Goal: Task Accomplishment & Management: Complete application form

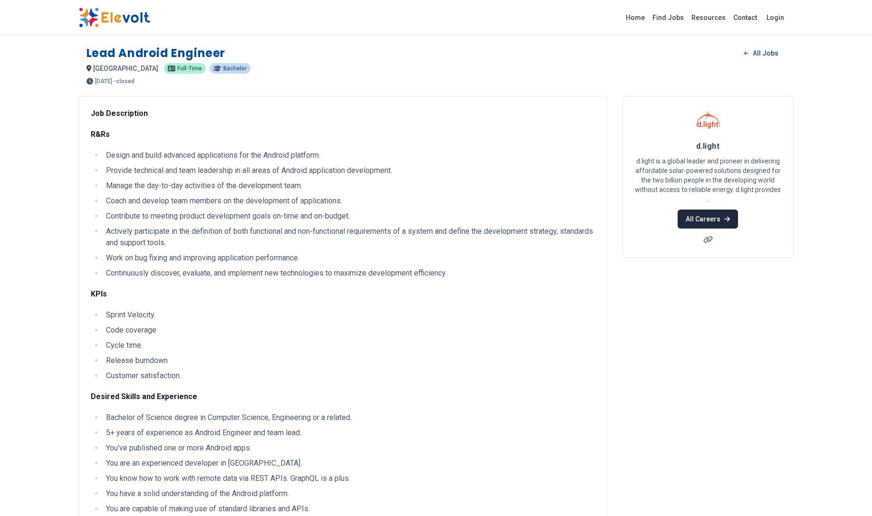
click at [726, 215] on link "All Careers" at bounding box center [708, 219] width 60 height 19
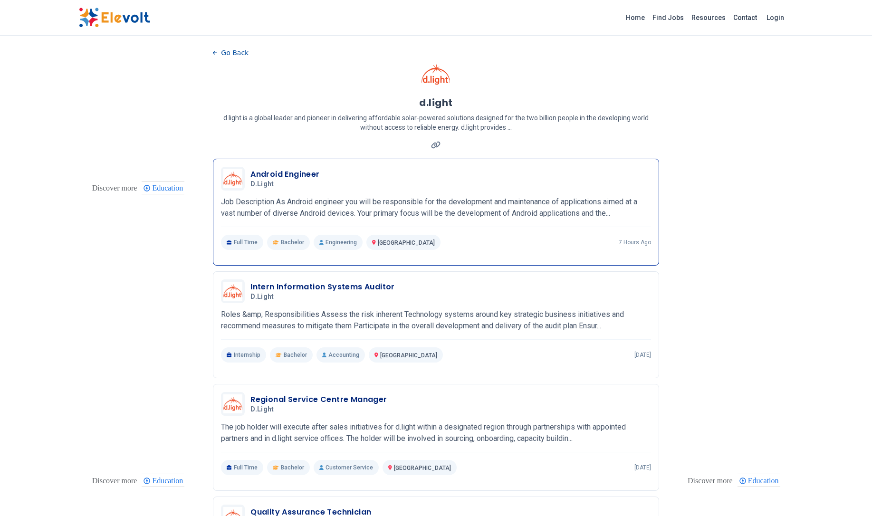
click at [291, 170] on h3 "Android Engineer" at bounding box center [284, 174] width 69 height 11
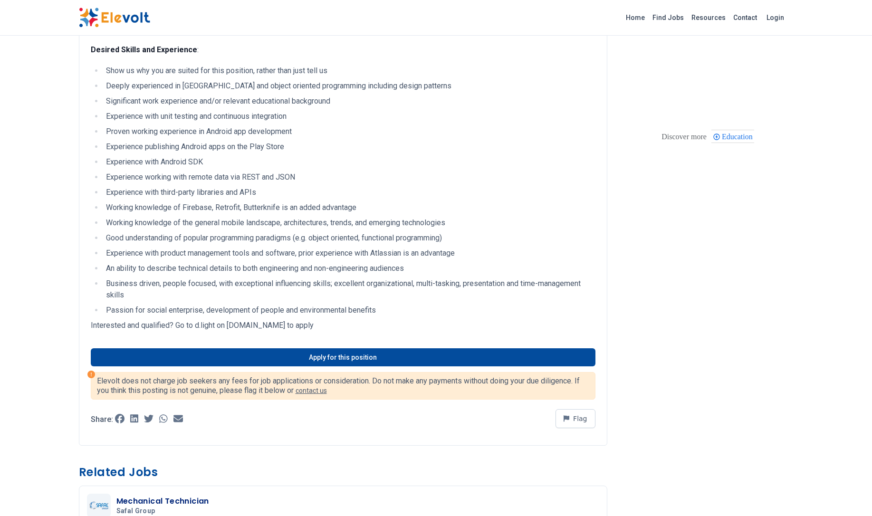
scroll to position [356, 0]
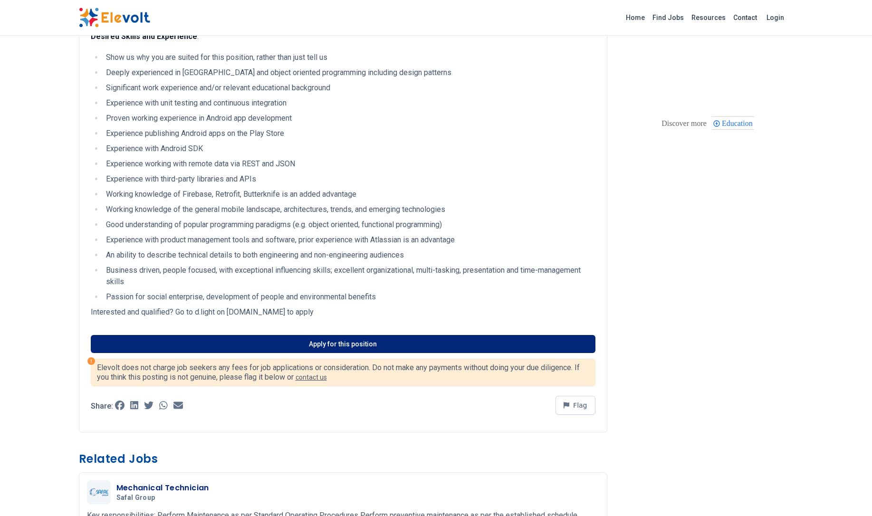
click at [397, 347] on link "Apply for this position" at bounding box center [343, 344] width 505 height 18
